Goal: Task Accomplishment & Management: Use online tool/utility

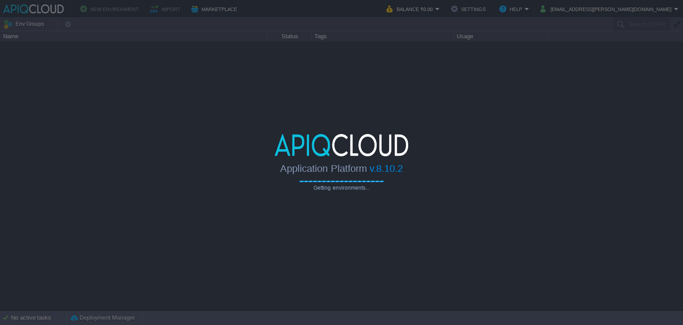
type input "Search (Ctrl+F)"
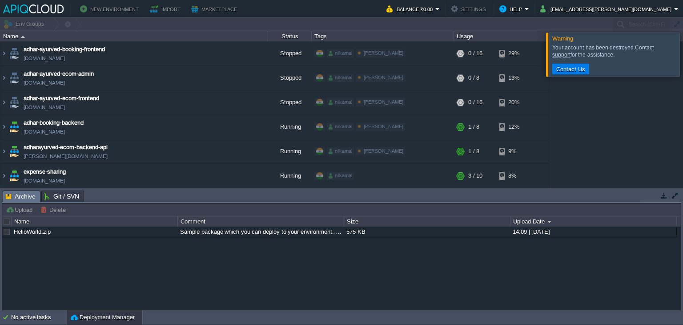
click at [110, 6] on button "New Environment" at bounding box center [110, 9] width 61 height 11
click at [101, 7] on button "New Environment" at bounding box center [110, 9] width 61 height 11
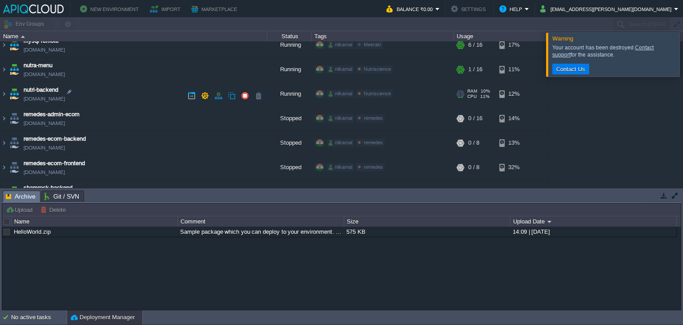
scroll to position [222, 0]
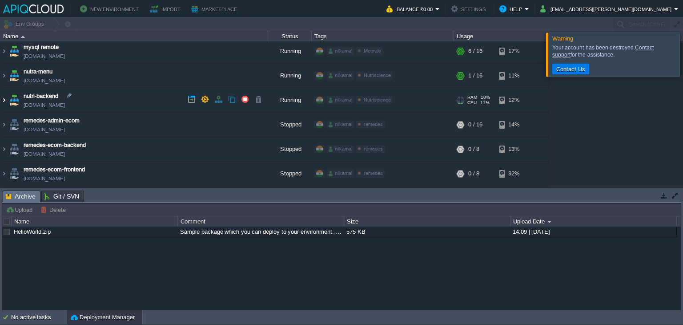
click at [4, 97] on img at bounding box center [3, 100] width 7 height 24
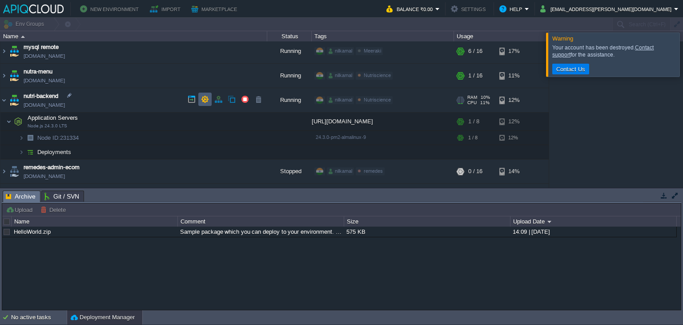
click at [204, 98] on button "button" at bounding box center [205, 99] width 8 height 8
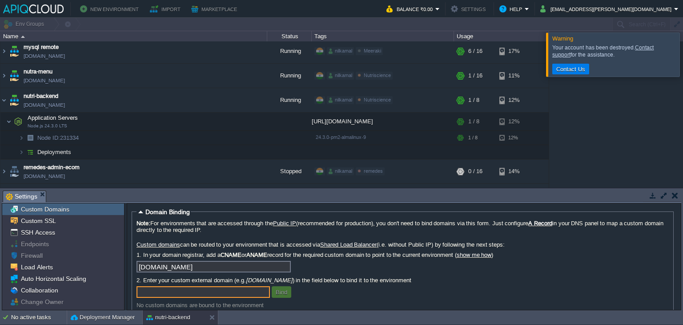
scroll to position [192, 0]
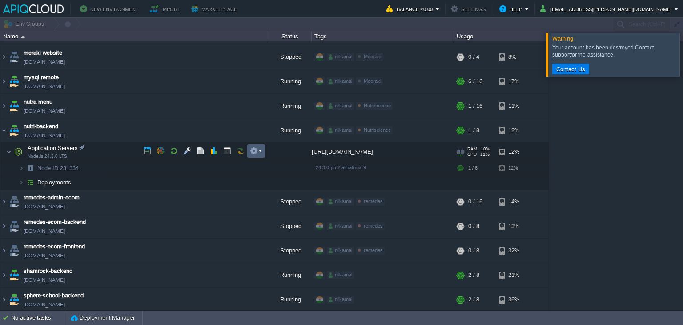
click at [257, 152] on button "button" at bounding box center [254, 151] width 8 height 8
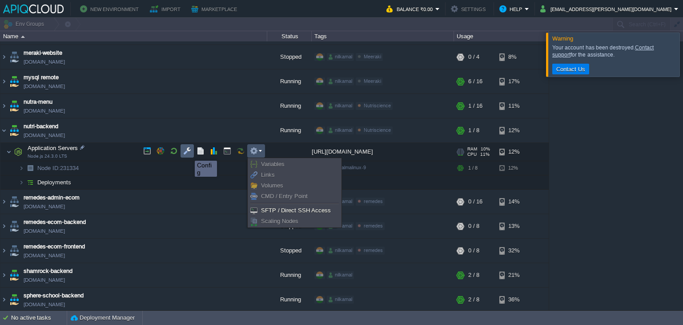
click at [188, 153] on button "button" at bounding box center [187, 151] width 8 height 8
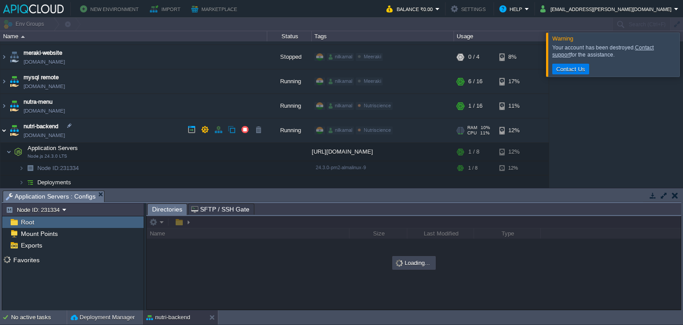
click at [1, 127] on img at bounding box center [3, 130] width 7 height 24
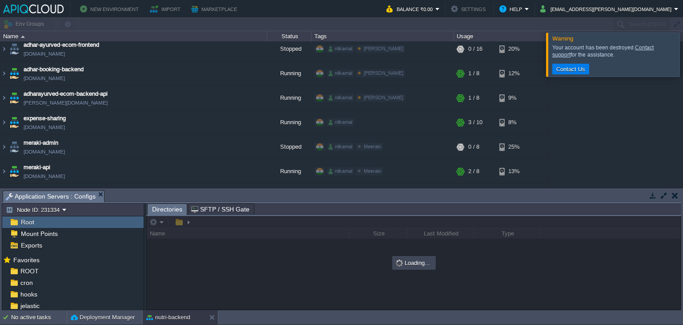
scroll to position [133, 0]
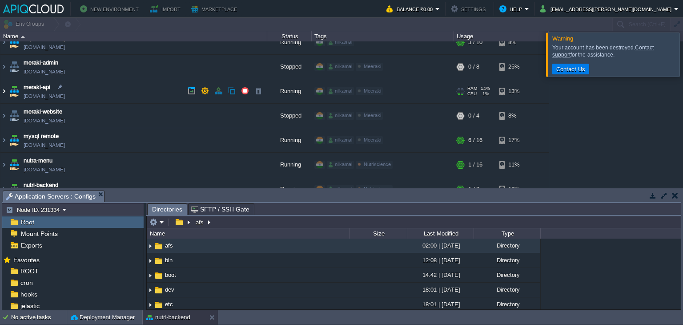
click at [4, 90] on img at bounding box center [3, 91] width 7 height 24
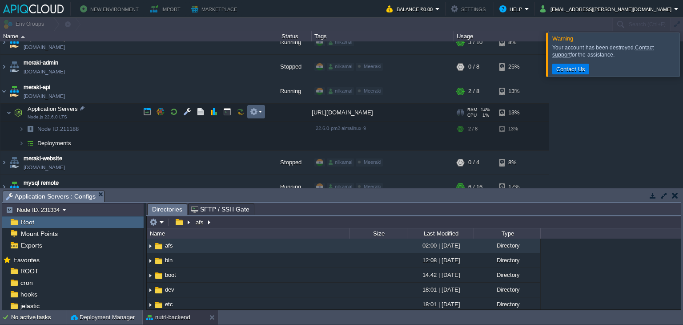
click at [255, 112] on button "button" at bounding box center [254, 112] width 8 height 8
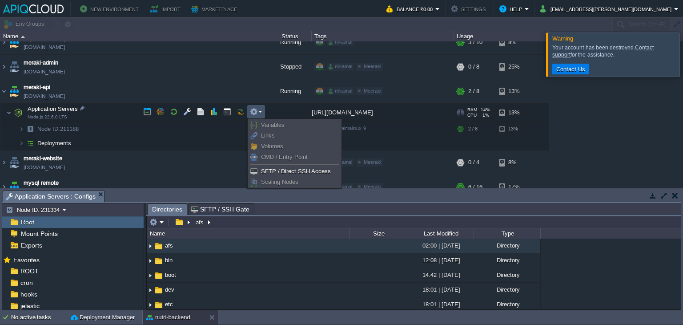
click at [242, 109] on button "button" at bounding box center [241, 112] width 8 height 8
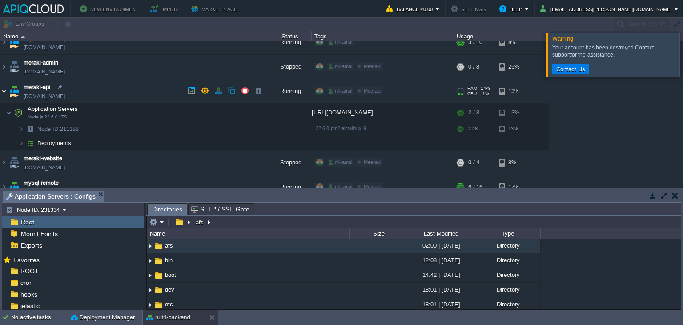
click at [2, 91] on img at bounding box center [3, 91] width 7 height 24
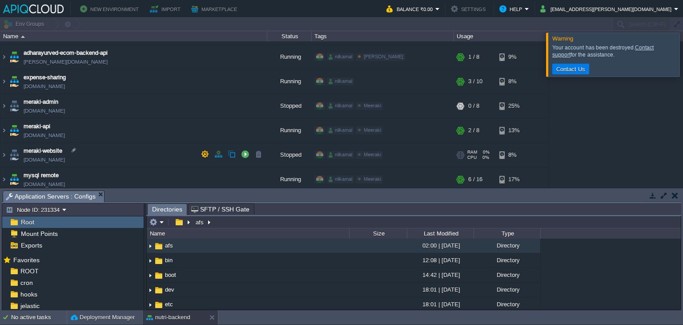
scroll to position [90, 0]
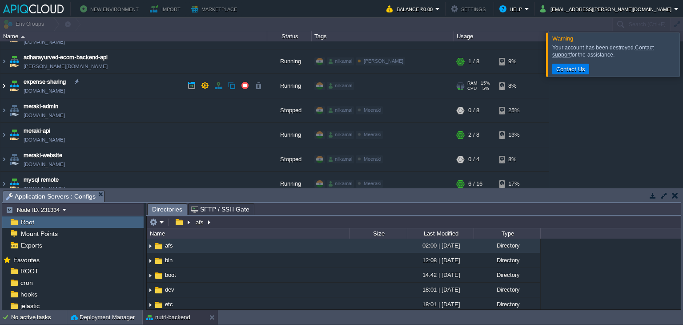
click at [3, 84] on img at bounding box center [3, 86] width 7 height 24
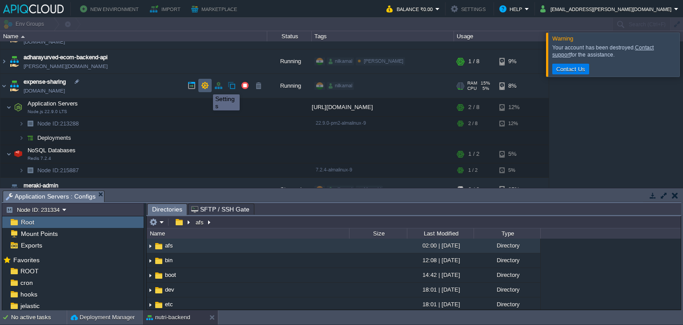
click at [206, 86] on button "button" at bounding box center [205, 85] width 8 height 8
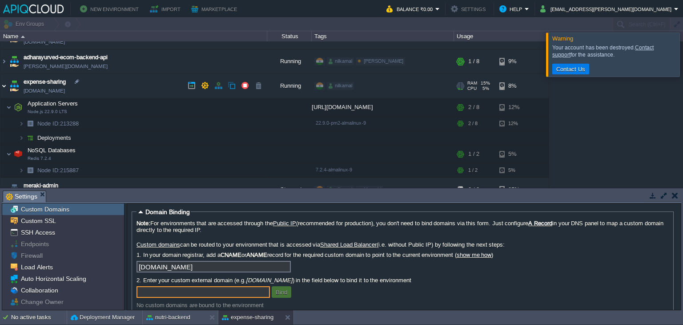
click at [5, 86] on img at bounding box center [3, 86] width 7 height 24
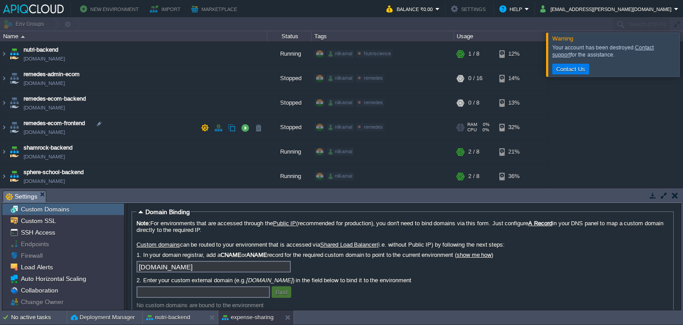
scroll to position [268, 0]
click at [461, 152] on div at bounding box center [463, 152] width 4 height 0
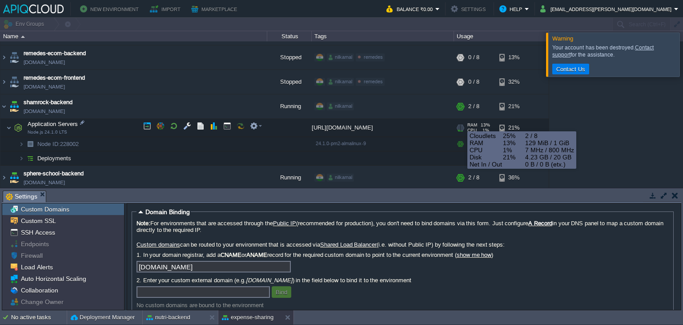
click at [461, 125] on div at bounding box center [463, 128] width 4 height 7
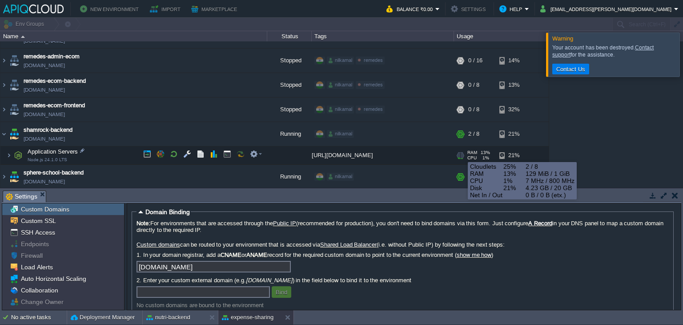
click at [461, 156] on div at bounding box center [463, 156] width 4 height 0
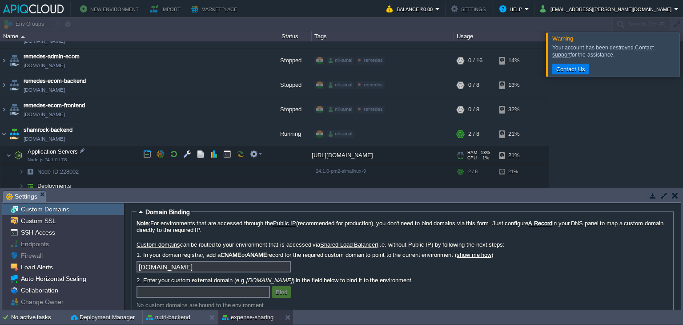
scroll to position [314, 0]
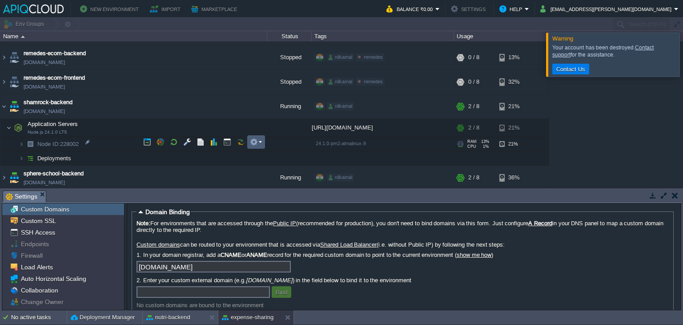
click at [252, 145] on button "button" at bounding box center [254, 142] width 8 height 8
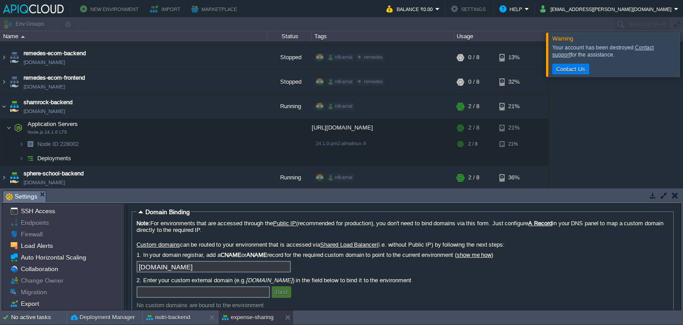
scroll to position [32, 0]
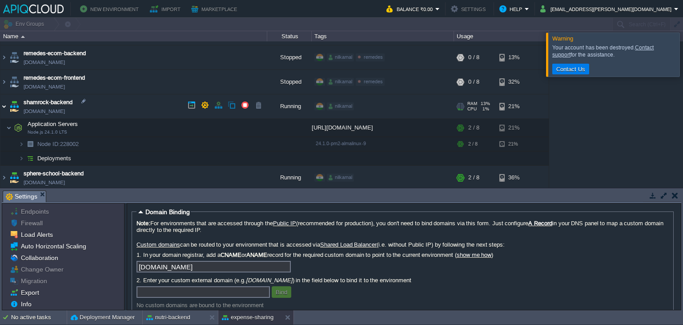
click at [3, 104] on img at bounding box center [3, 106] width 7 height 24
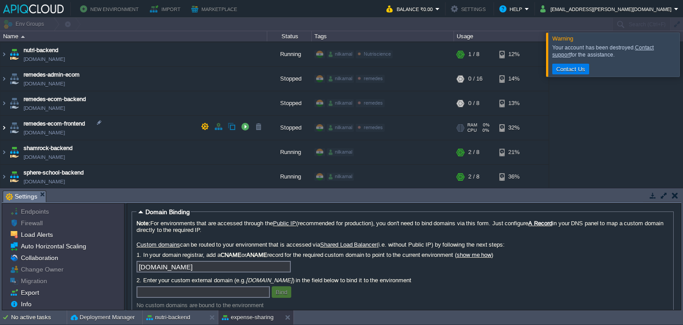
scroll to position [268, 0]
click at [230, 150] on button "button" at bounding box center [232, 151] width 8 height 8
click at [674, 193] on button "button" at bounding box center [675, 195] width 6 height 8
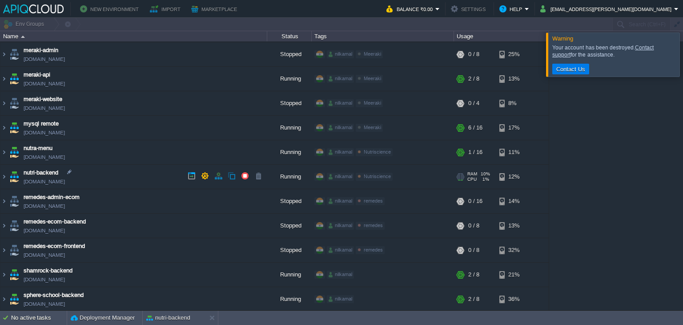
click at [65, 181] on link "[DOMAIN_NAME]" at bounding box center [44, 181] width 41 height 9
click at [5, 178] on img at bounding box center [3, 177] width 7 height 24
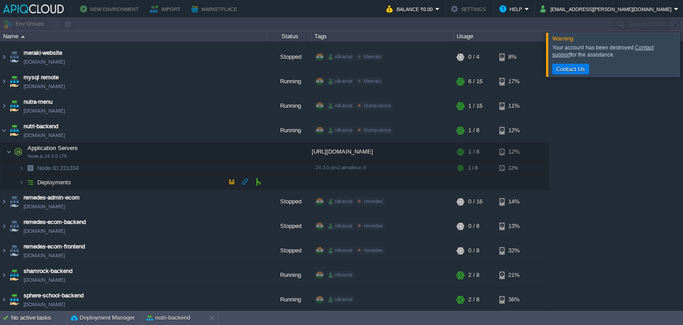
scroll to position [192, 0]
click at [24, 180] on img at bounding box center [30, 182] width 12 height 14
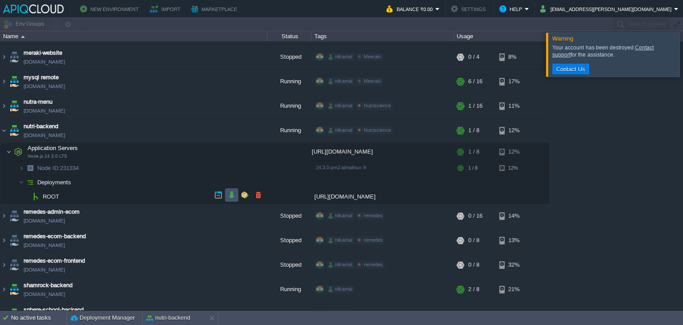
click at [228, 195] on button "button" at bounding box center [232, 195] width 8 height 8
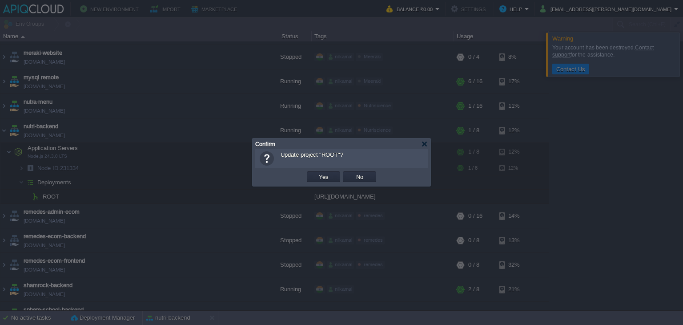
click at [317, 182] on td "Yes" at bounding box center [324, 176] width 36 height 13
click at [320, 175] on button "Yes" at bounding box center [323, 177] width 15 height 8
